Goal: Task Accomplishment & Management: Use online tool/utility

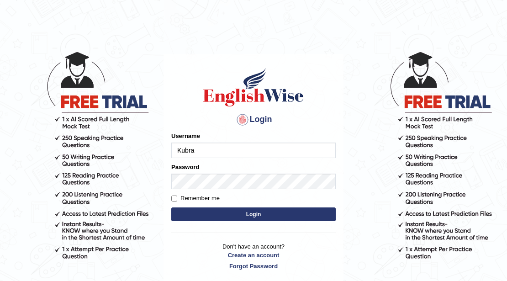
type input "Kubra"
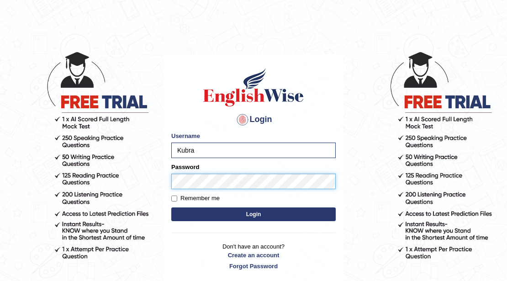
click at [171, 207] on button "Login" at bounding box center [253, 214] width 164 height 14
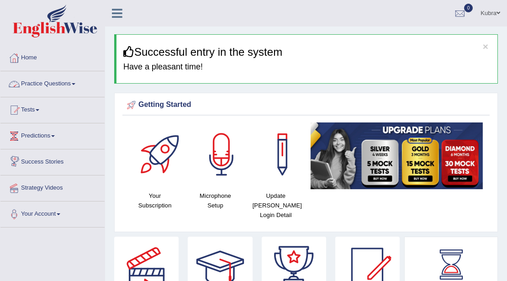
click at [61, 90] on link "Practice Questions" at bounding box center [52, 82] width 104 height 23
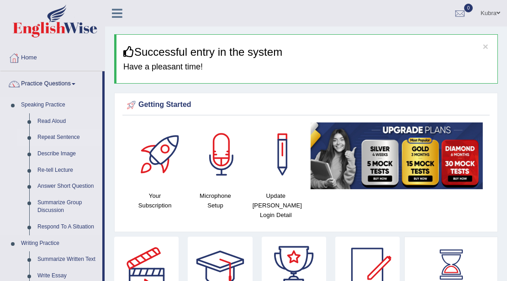
click at [57, 139] on link "Repeat Sentence" at bounding box center [67, 137] width 69 height 16
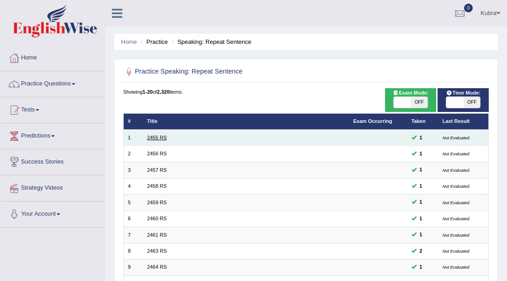
click at [153, 139] on link "2455 RS" at bounding box center [157, 137] width 20 height 5
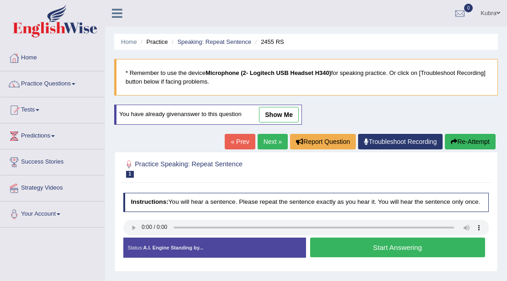
click at [398, 250] on button "Start Answering" at bounding box center [397, 247] width 175 height 20
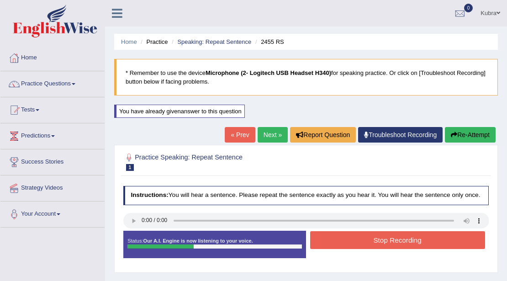
click at [397, 244] on button "Stop Recording" at bounding box center [397, 240] width 175 height 18
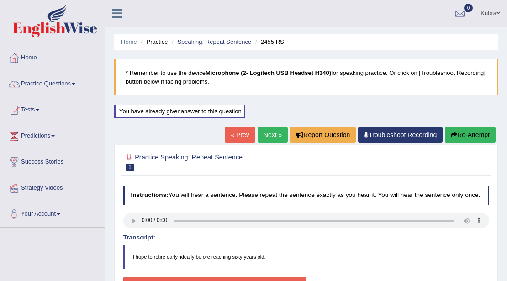
click at [269, 143] on div "« Prev Next » Report Question Troubleshoot Recording Re-Attempt" at bounding box center [361, 136] width 273 height 18
click at [268, 136] on link "Next »" at bounding box center [272, 135] width 30 height 16
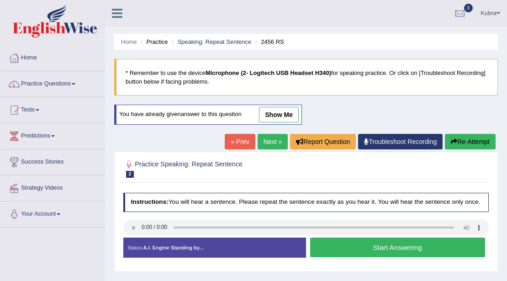
click at [360, 249] on button "Start Answering" at bounding box center [397, 247] width 175 height 20
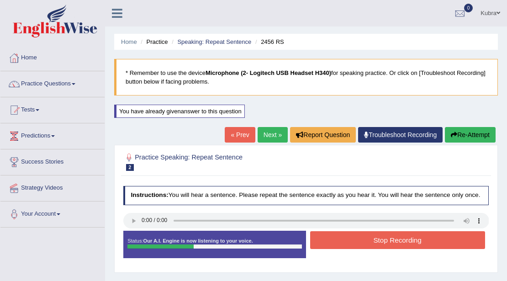
click at [377, 238] on button "Stop Recording" at bounding box center [397, 240] width 175 height 18
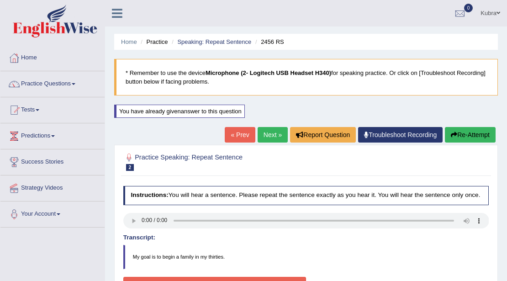
click at [402, 131] on link "Troubleshoot Recording" at bounding box center [400, 135] width 84 height 16
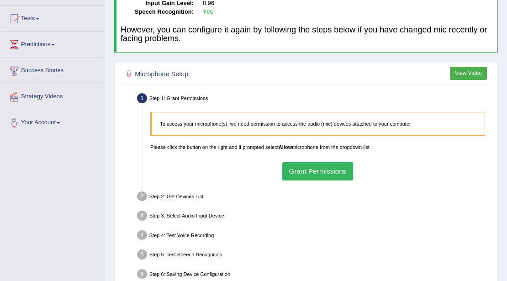
click at [312, 176] on button "Grant Permissions" at bounding box center [317, 171] width 71 height 18
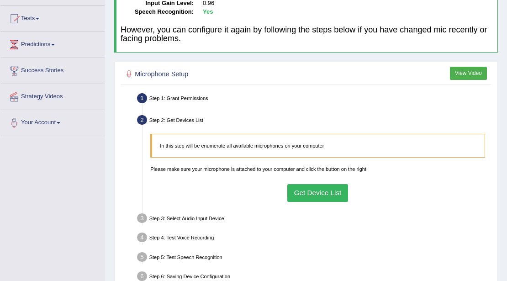
click at [332, 187] on button "Get Device List" at bounding box center [317, 193] width 61 height 18
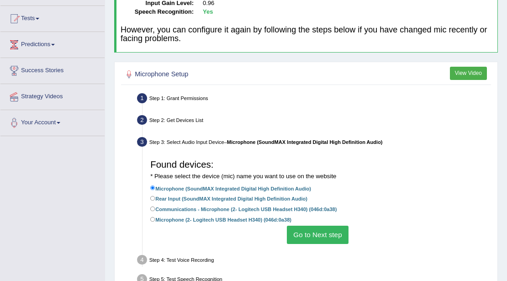
click at [314, 231] on button "Go to Next step" at bounding box center [318, 234] width 62 height 18
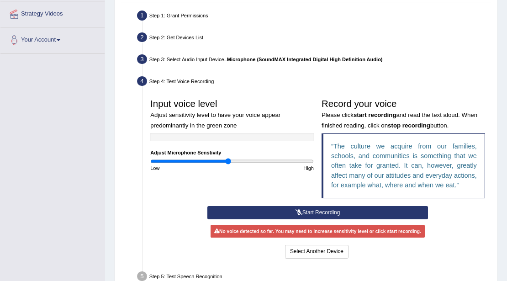
scroll to position [183, 0]
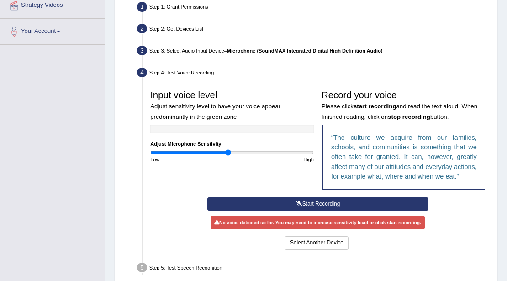
click at [293, 203] on button "Start Recording" at bounding box center [317, 203] width 220 height 13
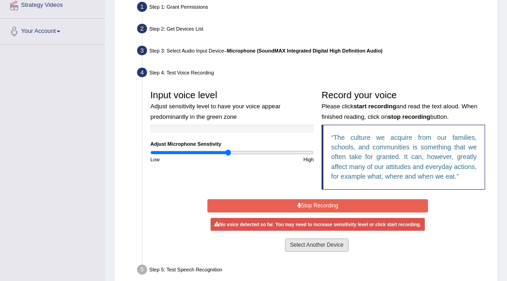
click at [327, 242] on button "Select Another Device" at bounding box center [316, 244] width 63 height 13
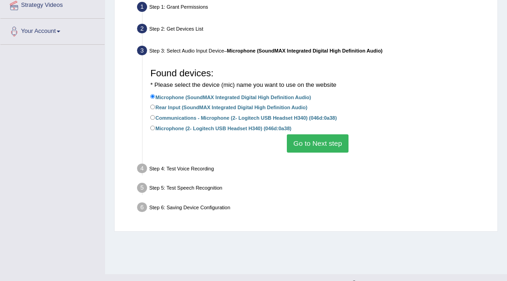
click at [183, 132] on label "Microphone (2- Logitech USB Headset H340) (046d:0a38)" at bounding box center [220, 128] width 141 height 9
click at [155, 131] on input "Microphone (2- Logitech USB Headset H340) (046d:0a38)" at bounding box center [152, 127] width 5 height 5
radio input "true"
click at [329, 142] on button "Go to Next step" at bounding box center [318, 143] width 62 height 18
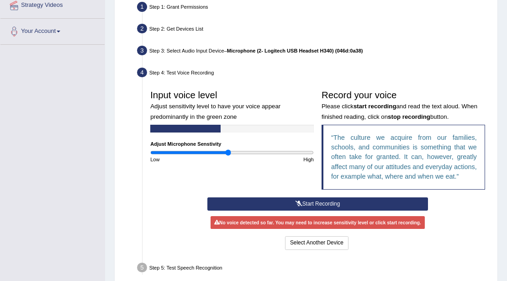
click at [300, 204] on icon at bounding box center [298, 203] width 7 height 5
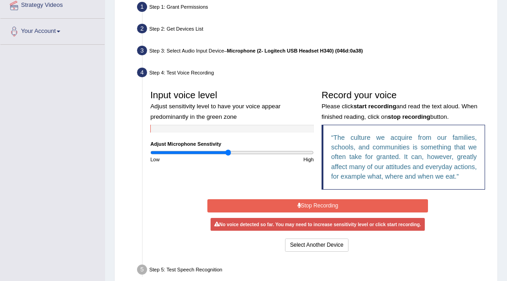
click at [317, 206] on button "Stop Recording" at bounding box center [317, 205] width 220 height 13
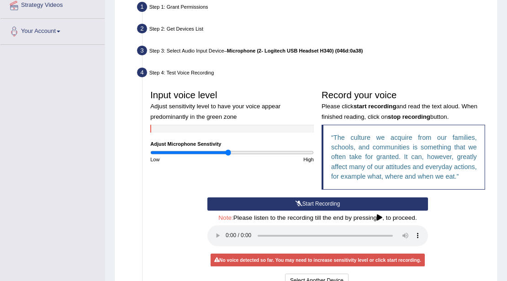
click at [317, 206] on button "Start Recording" at bounding box center [317, 203] width 220 height 13
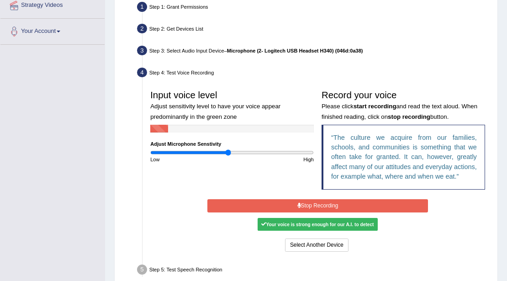
click at [317, 206] on button "Stop Recording" at bounding box center [317, 205] width 220 height 13
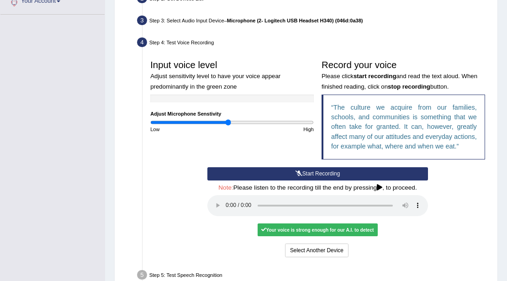
scroll to position [243, 0]
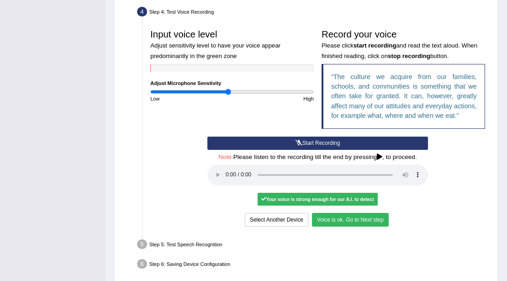
click at [359, 219] on button "Voice is ok. Go to Next step" at bounding box center [350, 219] width 77 height 13
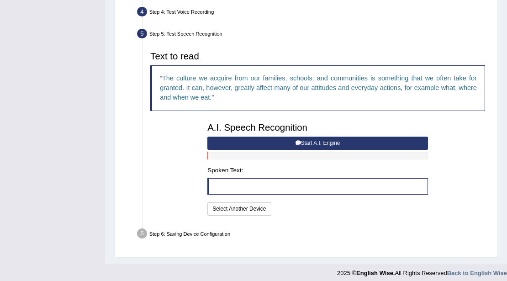
click at [267, 141] on button "Start A.I. Engine" at bounding box center [317, 142] width 220 height 13
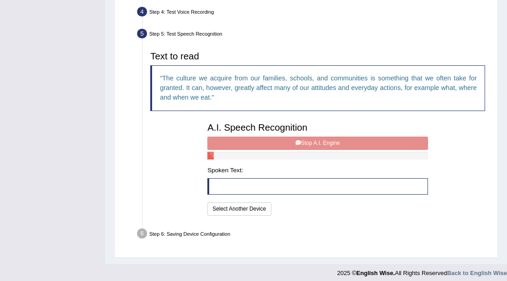
click at [267, 141] on div "A.I. Speech Recognition Start A.I. Engine Stop A.I. Engine Note: Please listen …" at bounding box center [318, 168] width 228 height 99
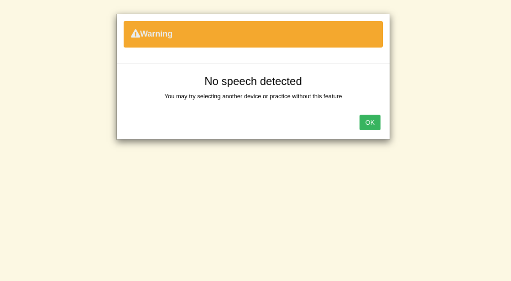
click at [373, 121] on button "OK" at bounding box center [370, 123] width 21 height 16
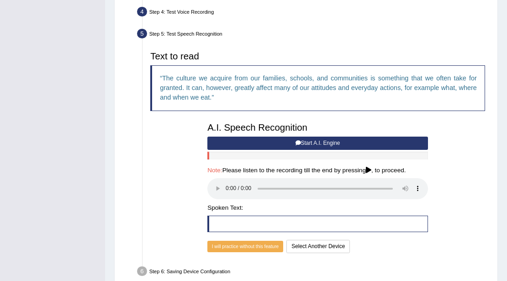
click at [317, 139] on button "Start A.I. Engine" at bounding box center [317, 142] width 220 height 13
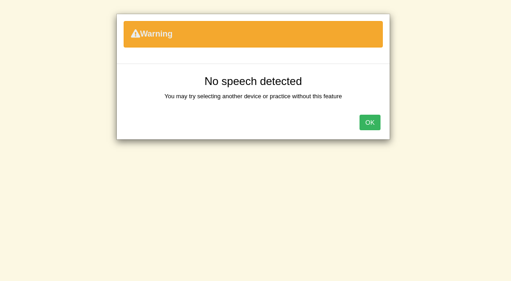
click at [361, 126] on button "OK" at bounding box center [370, 123] width 21 height 16
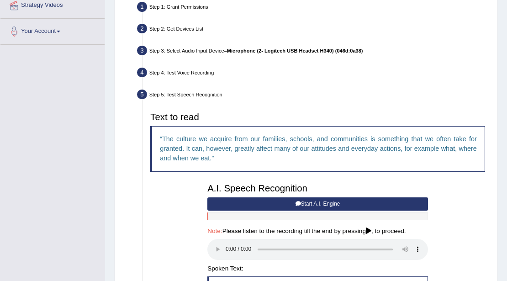
scroll to position [285, 0]
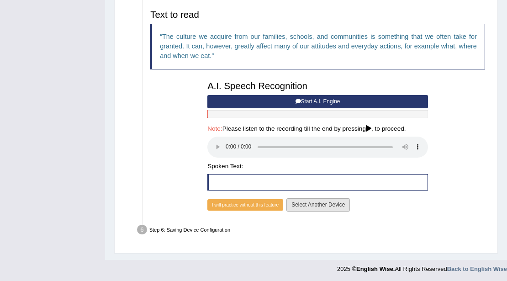
click at [324, 203] on button "Select Another Device" at bounding box center [317, 204] width 63 height 13
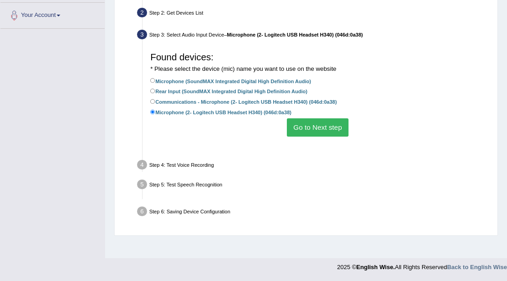
scroll to position [198, 0]
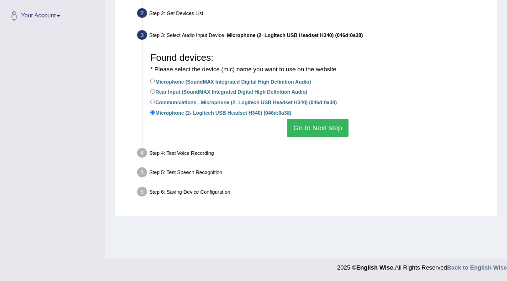
click at [197, 103] on label "Communications - Microphone (2- Logitech USB Headset H340) (046d:0a38)" at bounding box center [243, 102] width 186 height 9
click at [155, 103] on input "Communications - Microphone (2- Logitech USB Headset H340) (046d:0a38)" at bounding box center [152, 101] width 5 height 5
radio input "true"
click at [335, 125] on button "Go to Next step" at bounding box center [318, 128] width 62 height 18
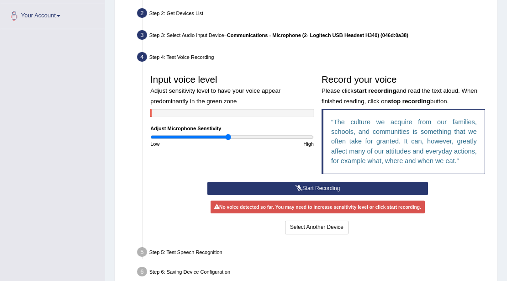
click at [319, 189] on button "Start Recording" at bounding box center [317, 188] width 220 height 13
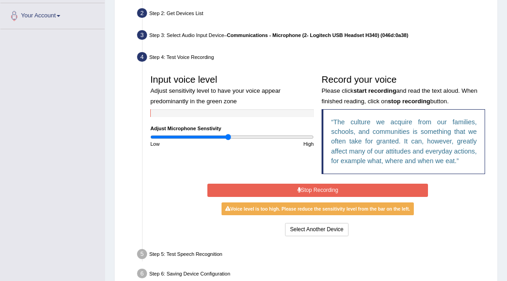
click at [315, 187] on button "Stop Recording" at bounding box center [317, 189] width 220 height 13
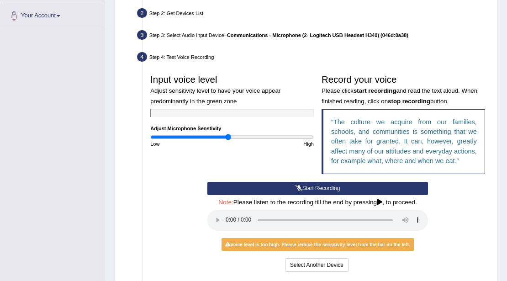
click at [315, 187] on button "Start Recording" at bounding box center [317, 188] width 220 height 13
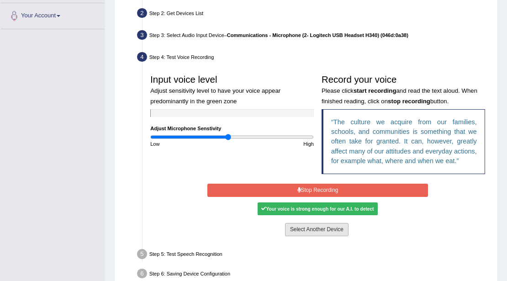
click at [315, 225] on button "Select Another Device" at bounding box center [316, 229] width 63 height 13
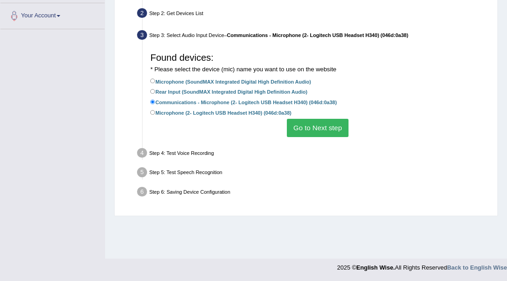
click at [324, 126] on button "Go to Next step" at bounding box center [318, 128] width 62 height 18
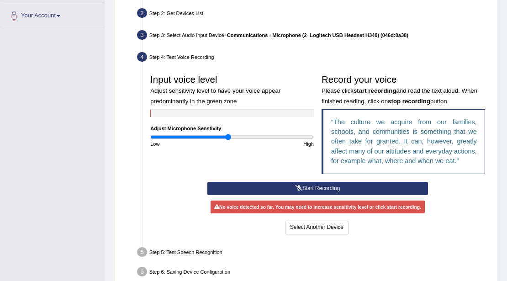
click at [324, 188] on button "Start Recording" at bounding box center [317, 188] width 220 height 13
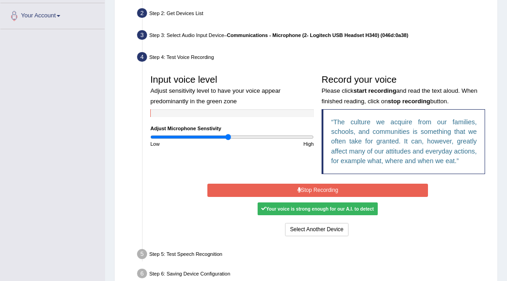
click at [324, 188] on button "Stop Recording" at bounding box center [317, 189] width 220 height 13
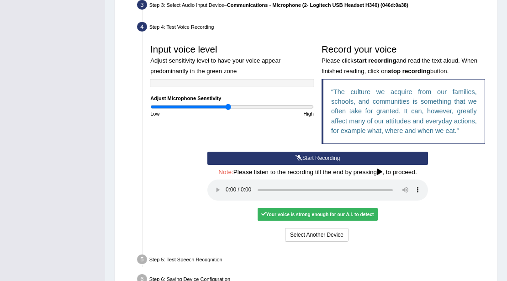
scroll to position [229, 0]
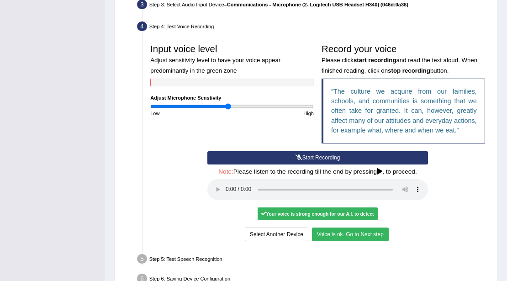
click at [367, 234] on button "Voice is ok. Go to Next step" at bounding box center [350, 233] width 77 height 13
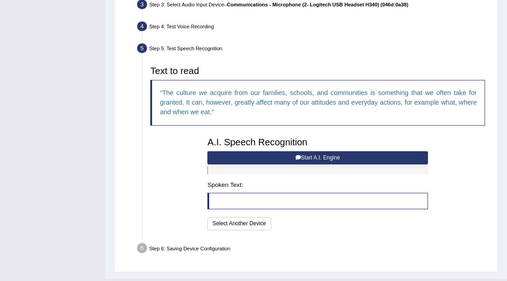
click at [259, 160] on button "Start A.I. Engine" at bounding box center [317, 157] width 220 height 13
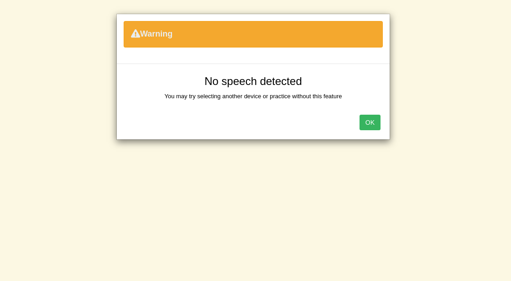
click at [379, 124] on button "OK" at bounding box center [370, 123] width 21 height 16
